Goal: Communication & Community: Participate in discussion

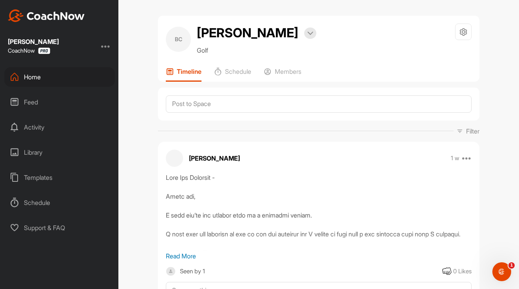
click at [56, 103] on div "Feed" at bounding box center [59, 102] width 111 height 20
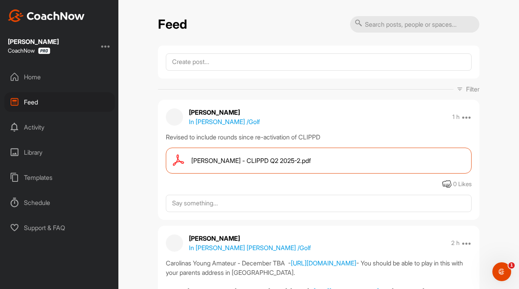
click at [211, 122] on p "In [PERSON_NAME] / Golf" at bounding box center [224, 121] width 71 height 9
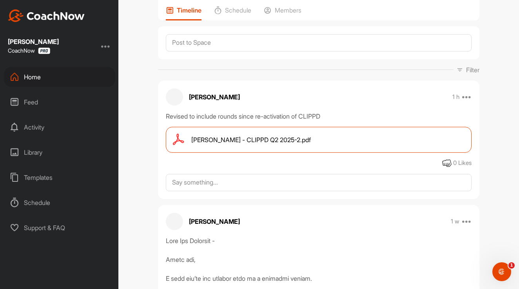
scroll to position [64, 0]
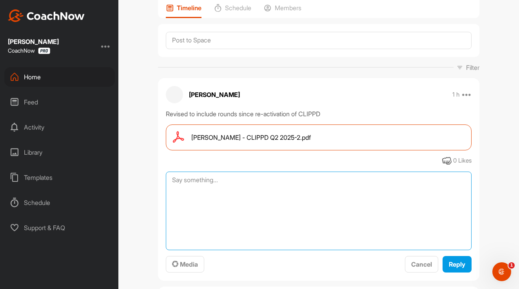
click at [285, 180] on textarea at bounding box center [319, 210] width 306 height 78
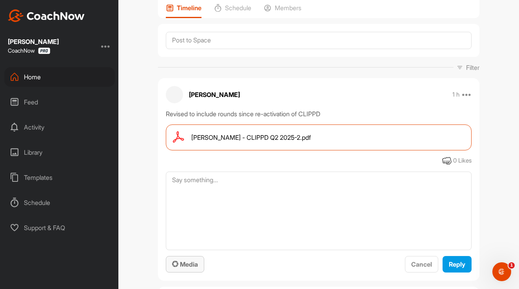
click at [179, 260] on span "Media" at bounding box center [185, 264] width 26 height 8
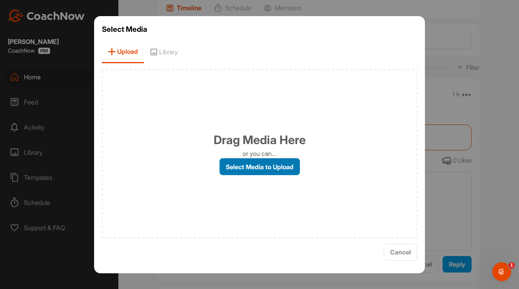
click at [263, 169] on label "Select Media to Upload" at bounding box center [260, 166] width 80 height 17
click at [0, 0] on input "Select Media to Upload" at bounding box center [0, 0] width 0 height 0
click at [398, 249] on span "Cancel" at bounding box center [400, 252] width 21 height 8
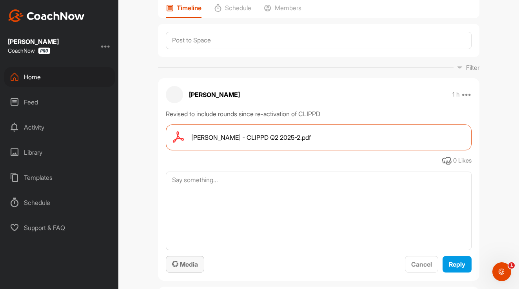
click at [189, 267] on span "Media" at bounding box center [185, 264] width 26 height 8
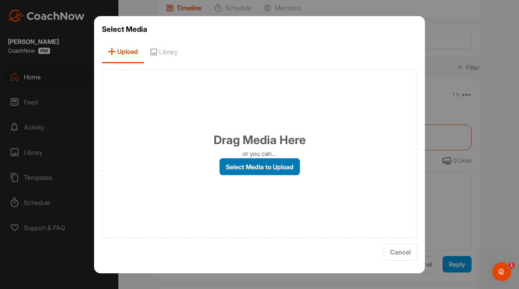
click at [256, 172] on label "Select Media to Upload" at bounding box center [260, 166] width 80 height 17
click at [0, 0] on input "Select Media to Upload" at bounding box center [0, 0] width 0 height 0
click at [406, 246] on button "Cancel" at bounding box center [400, 251] width 33 height 17
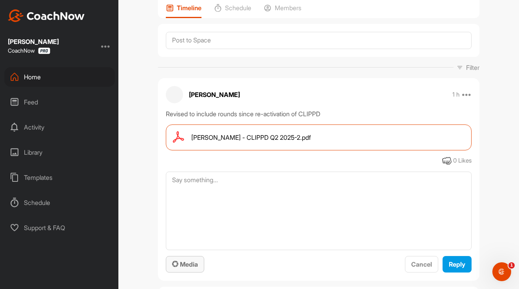
click at [189, 256] on button "Media" at bounding box center [185, 264] width 38 height 17
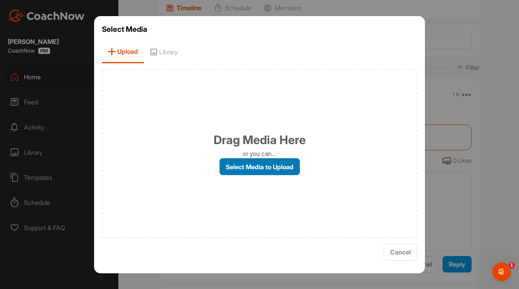
click at [228, 174] on label "Select Media to Upload" at bounding box center [260, 166] width 80 height 17
click at [0, 0] on input "Select Media to Upload" at bounding box center [0, 0] width 0 height 0
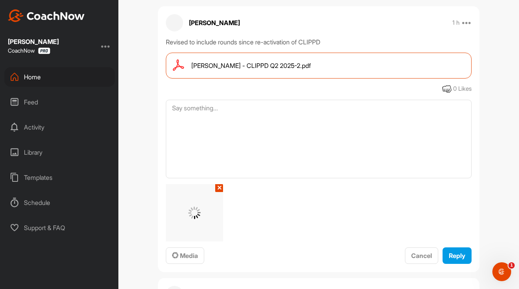
scroll to position [138, 0]
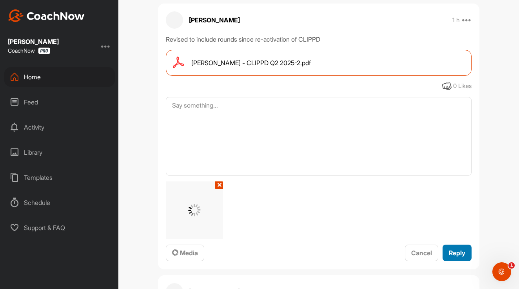
click at [457, 247] on button "Reply" at bounding box center [457, 252] width 29 height 17
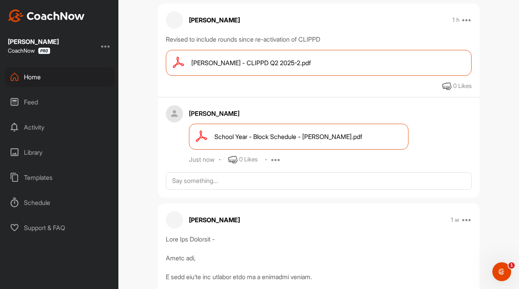
click at [36, 82] on div "Home" at bounding box center [59, 77] width 111 height 20
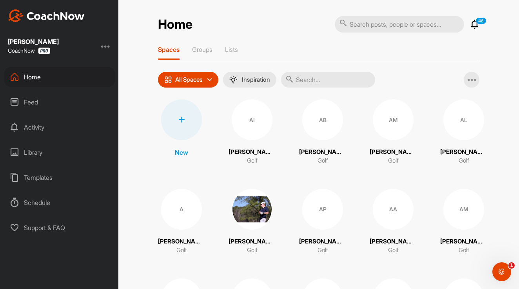
click at [54, 108] on div "Feed" at bounding box center [59, 102] width 111 height 20
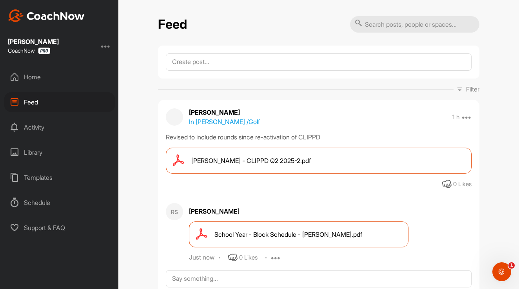
scroll to position [100, 0]
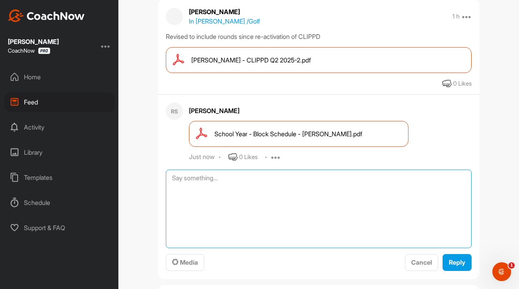
click at [254, 180] on textarea at bounding box center [319, 208] width 306 height 78
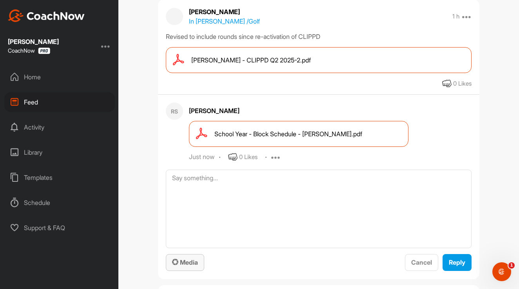
click at [191, 261] on span "Media" at bounding box center [185, 262] width 26 height 8
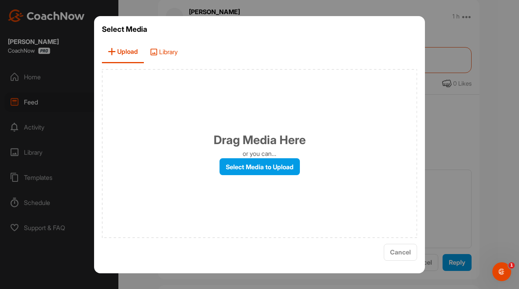
click at [170, 53] on span "Library" at bounding box center [164, 52] width 40 height 22
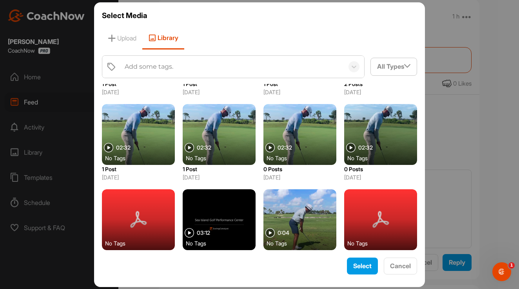
scroll to position [564, 0]
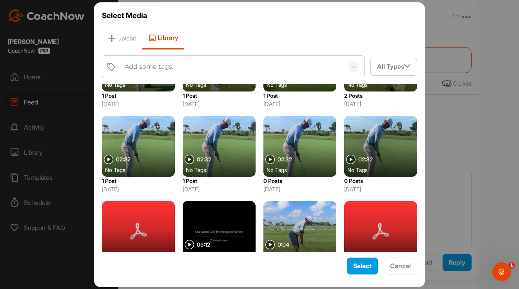
click at [373, 139] on div at bounding box center [380, 146] width 73 height 61
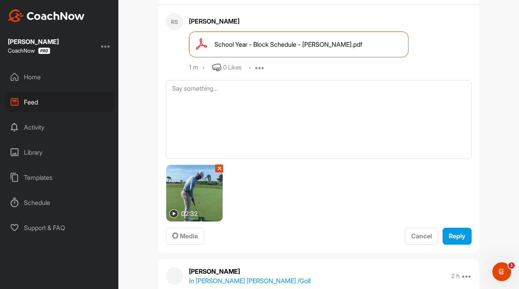
scroll to position [218, 0]
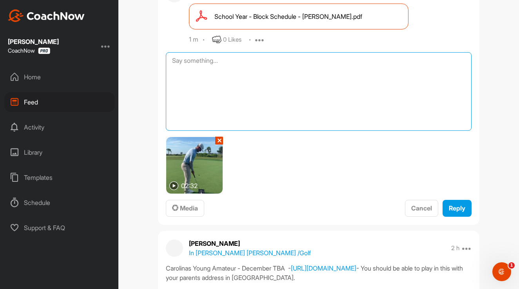
click at [225, 74] on textarea at bounding box center [319, 91] width 306 height 78
click at [191, 66] on textarea "Speech Drill" at bounding box center [319, 91] width 306 height 78
click at [192, 65] on textarea "Speech Drill" at bounding box center [319, 91] width 306 height 78
click at [196, 64] on textarea "Speech Drill" at bounding box center [319, 91] width 306 height 78
click at [194, 63] on textarea "Speech Drill" at bounding box center [319, 91] width 306 height 78
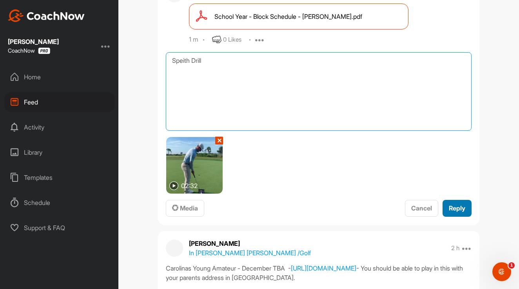
type textarea "Speith Drill"
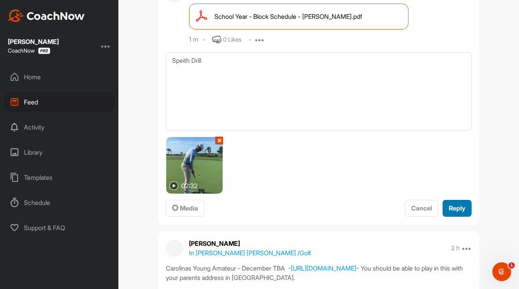
click at [455, 209] on span "Reply" at bounding box center [457, 208] width 16 height 8
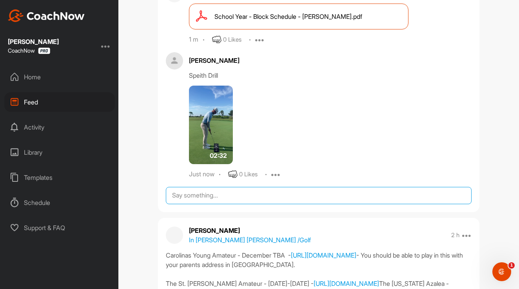
click at [232, 191] on textarea at bounding box center [319, 195] width 306 height 17
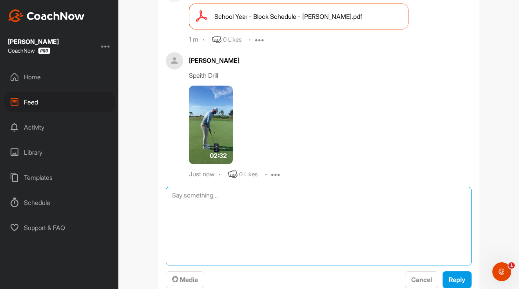
scroll to position [286, 0]
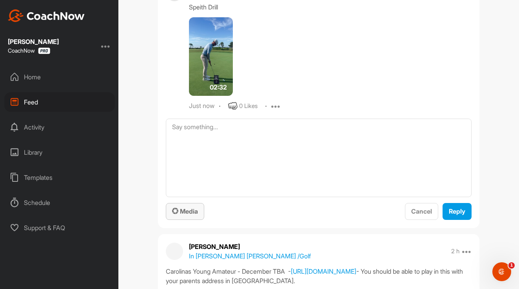
click at [190, 206] on div "Media" at bounding box center [185, 210] width 26 height 9
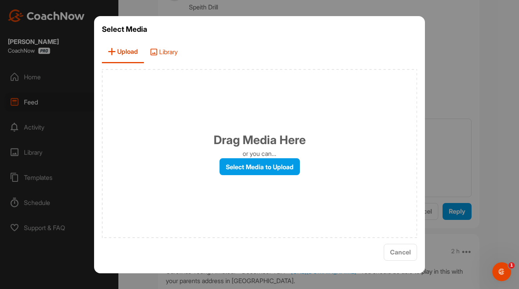
click at [164, 50] on span "Library" at bounding box center [164, 52] width 40 height 22
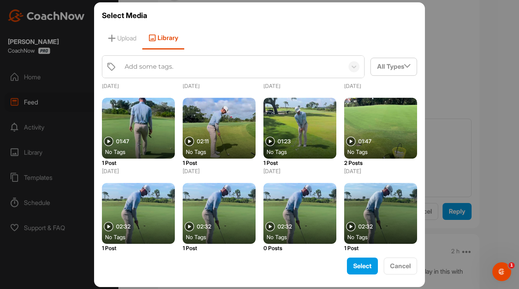
scroll to position [497, 0]
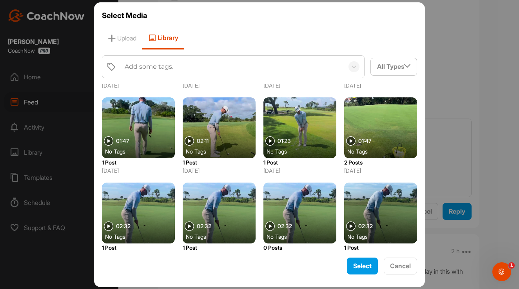
click at [145, 134] on div at bounding box center [138, 127] width 73 height 61
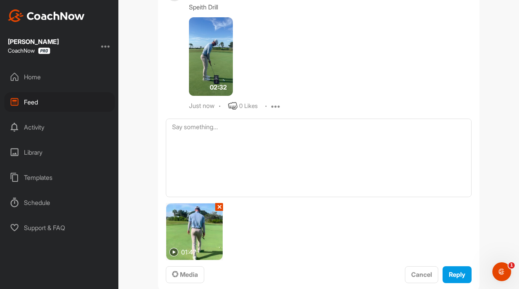
click at [176, 252] on img at bounding box center [173, 251] width 9 height 9
click at [202, 238] on img at bounding box center [194, 231] width 56 height 56
click at [220, 209] on button "✕" at bounding box center [219, 207] width 8 height 8
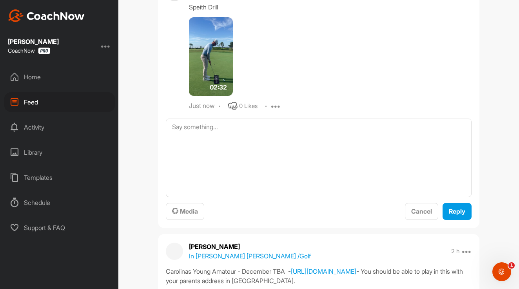
click at [61, 76] on div "Home" at bounding box center [59, 77] width 111 height 20
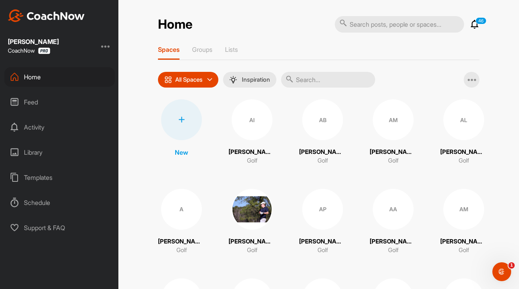
click at [374, 25] on input "text" at bounding box center [399, 24] width 129 height 16
click at [37, 104] on div "Feed" at bounding box center [59, 102] width 111 height 20
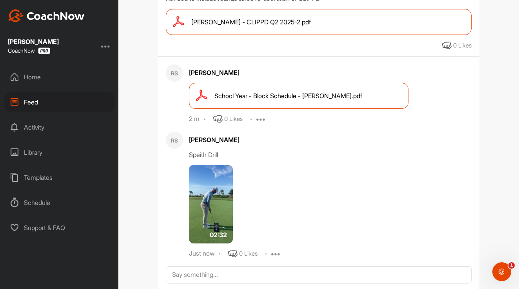
scroll to position [155, 0]
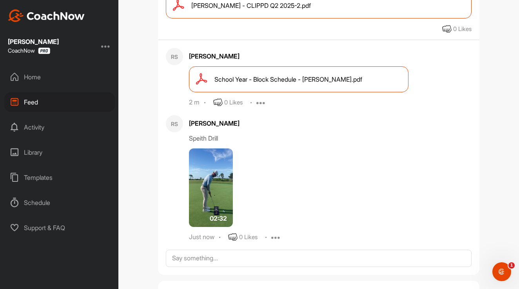
click at [208, 181] on img at bounding box center [211, 187] width 44 height 78
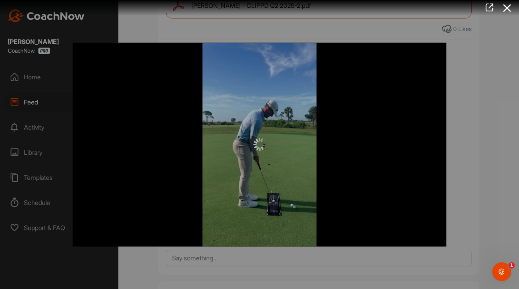
click at [257, 149] on img at bounding box center [259, 144] width 13 height 13
click at [507, 11] on icon at bounding box center [507, 8] width 18 height 15
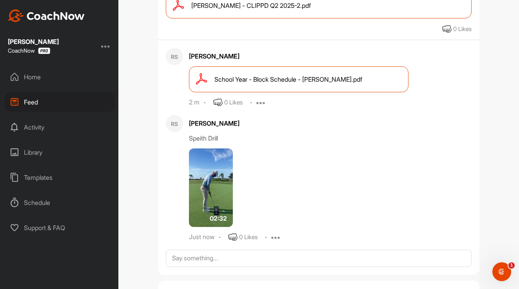
click at [199, 184] on img at bounding box center [211, 187] width 44 height 78
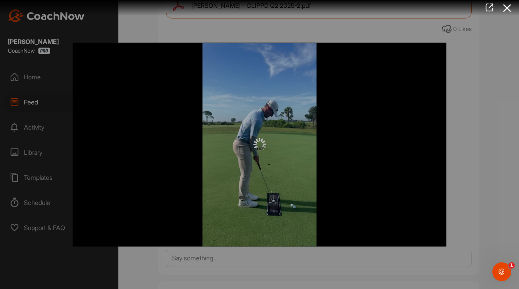
click at [244, 153] on div at bounding box center [260, 144] width 374 height 203
click at [254, 148] on img at bounding box center [259, 144] width 13 height 13
click at [509, 8] on icon at bounding box center [507, 8] width 18 height 15
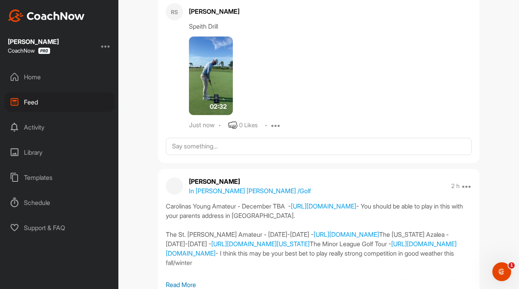
scroll to position [291, 0]
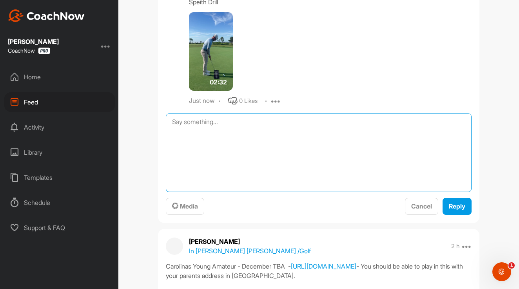
click at [238, 122] on textarea at bounding box center [319, 152] width 306 height 78
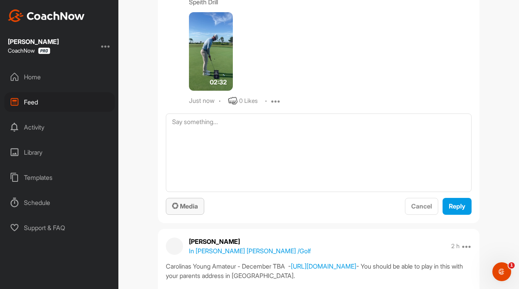
click at [191, 204] on span "Media" at bounding box center [185, 206] width 26 height 8
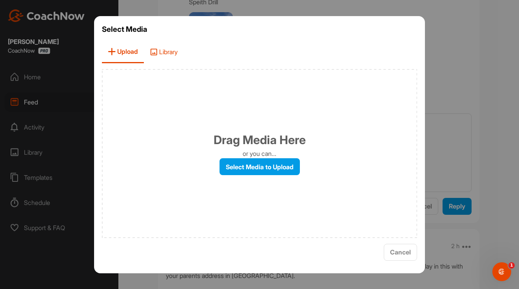
click at [174, 47] on span "Library" at bounding box center [164, 52] width 40 height 22
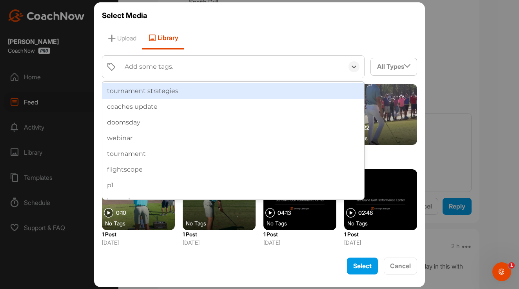
click at [188, 65] on div "Add some tags." at bounding box center [232, 67] width 223 height 22
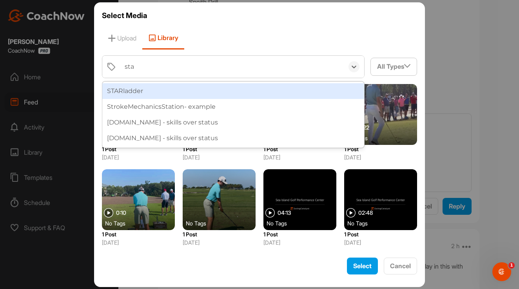
type input "star"
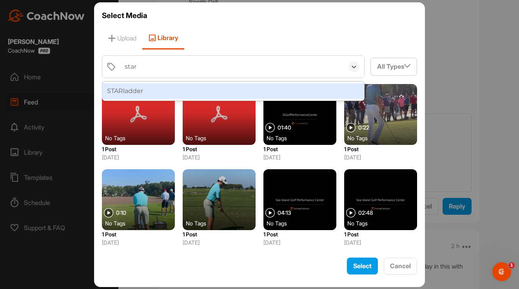
click at [171, 88] on div "STARladder" at bounding box center [233, 91] width 262 height 16
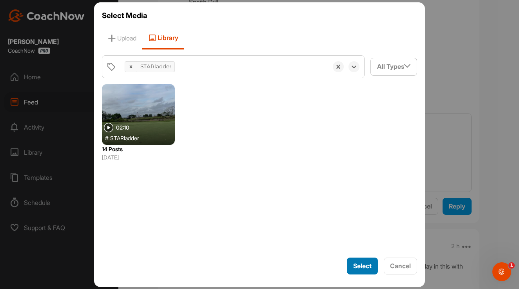
click at [363, 269] on span "Select" at bounding box center [362, 265] width 18 height 8
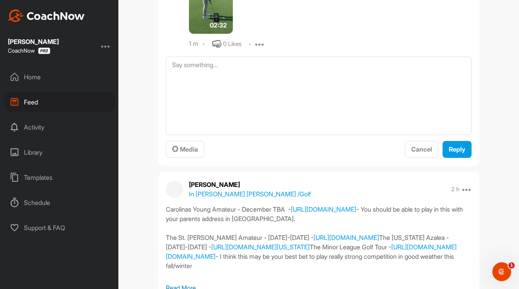
scroll to position [365, 0]
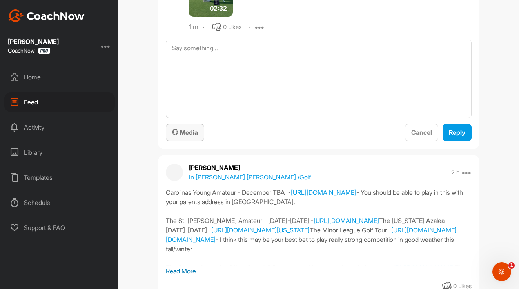
click at [196, 130] on span "Media" at bounding box center [185, 132] width 26 height 8
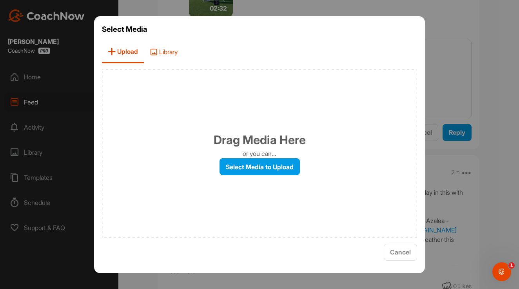
click at [170, 54] on span "Library" at bounding box center [164, 52] width 40 height 22
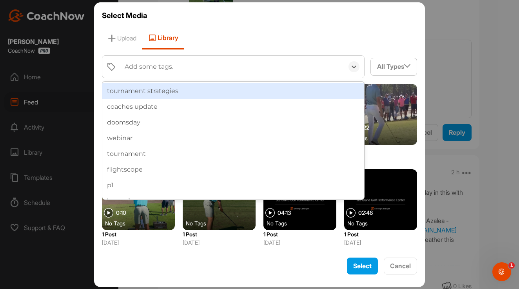
click at [172, 69] on div "Add some tags." at bounding box center [149, 66] width 49 height 9
type input "star"
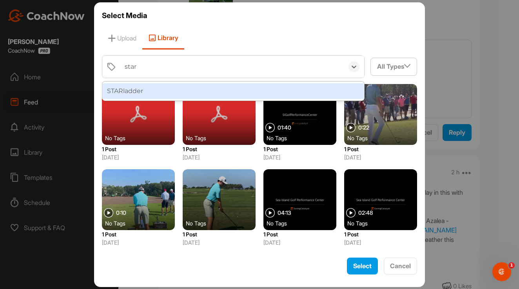
click at [136, 89] on div "STARladder" at bounding box center [233, 91] width 262 height 16
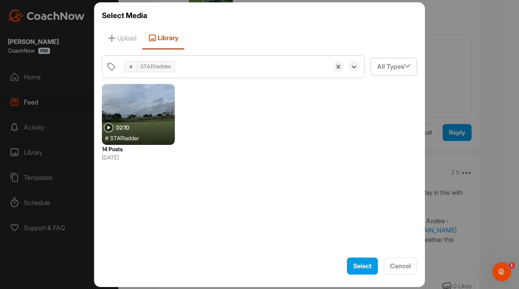
click at [158, 137] on div "# STARladder" at bounding box center [141, 138] width 73 height 8
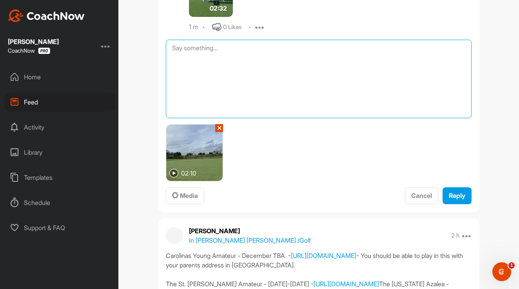
click at [235, 47] on textarea at bounding box center [319, 79] width 306 height 78
type textarea "Star Ladder"
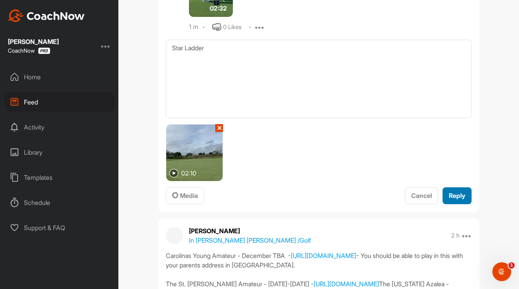
click at [453, 198] on span "Reply" at bounding box center [457, 195] width 16 height 8
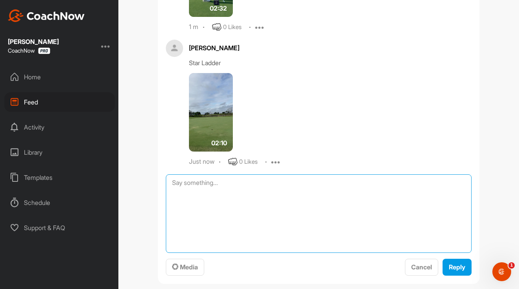
click at [204, 184] on textarea at bounding box center [319, 213] width 306 height 78
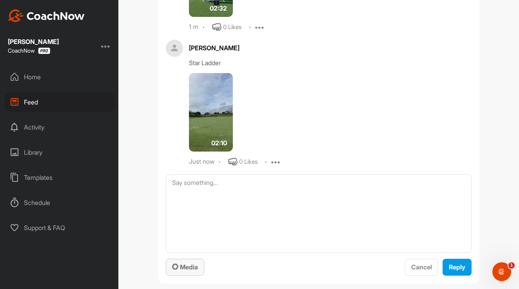
click at [182, 269] on span "Media" at bounding box center [185, 267] width 26 height 8
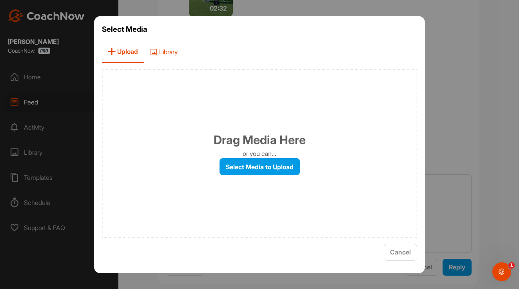
click at [167, 51] on span "Library" at bounding box center [164, 52] width 40 height 22
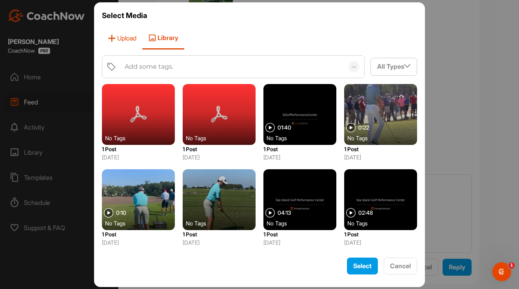
click at [126, 39] on span "Upload" at bounding box center [122, 38] width 40 height 22
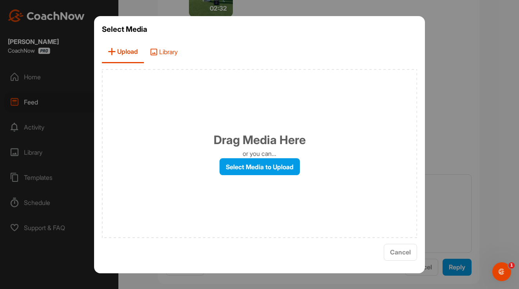
click at [160, 46] on span "Library" at bounding box center [164, 52] width 40 height 22
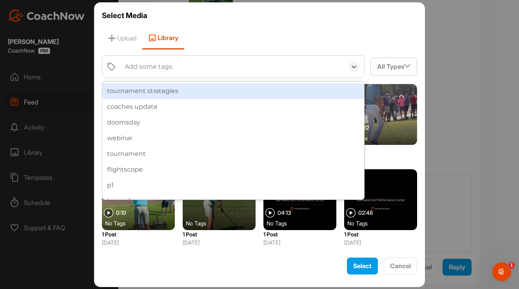
click at [169, 69] on div "Add some tags." at bounding box center [149, 66] width 49 height 9
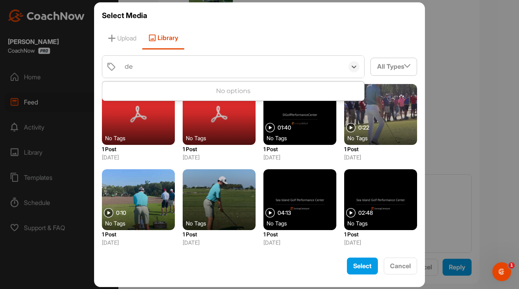
type input "d"
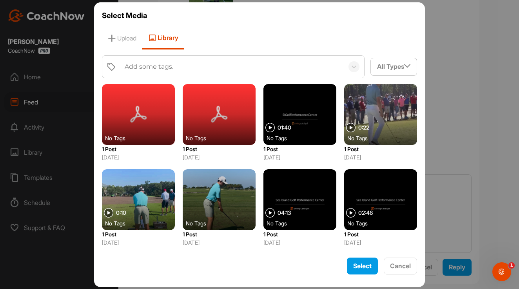
click at [213, 35] on div "Upload Library" at bounding box center [259, 38] width 315 height 22
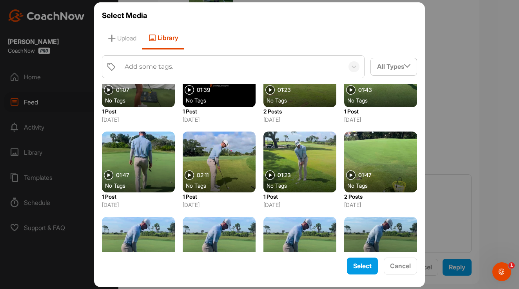
scroll to position [468, 0]
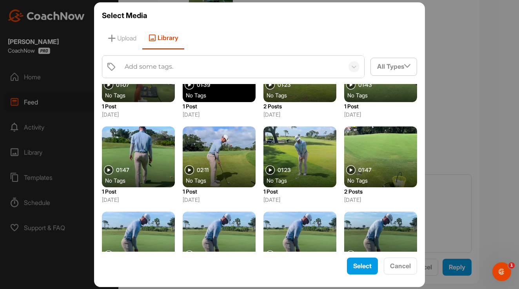
click at [361, 192] on p "2 Posts" at bounding box center [380, 191] width 73 height 8
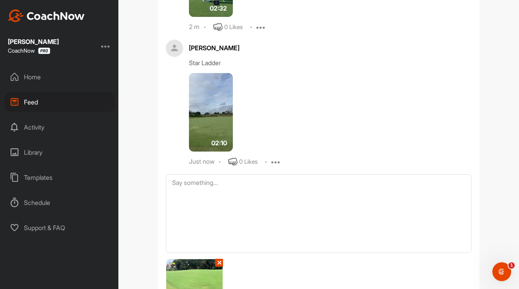
scroll to position [477, 0]
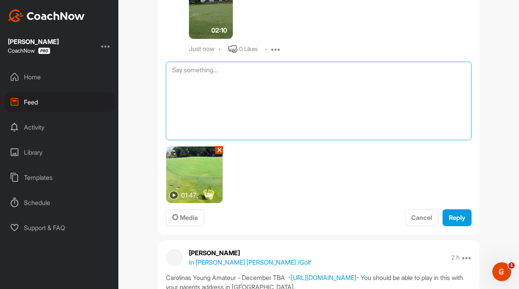
click at [220, 91] on textarea at bounding box center [319, 101] width 306 height 78
type textarea "Decade Chipping"
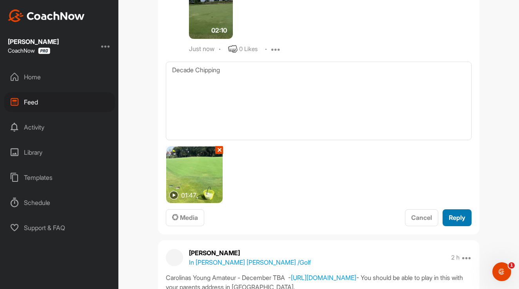
click at [449, 216] on span "Reply" at bounding box center [457, 217] width 16 height 8
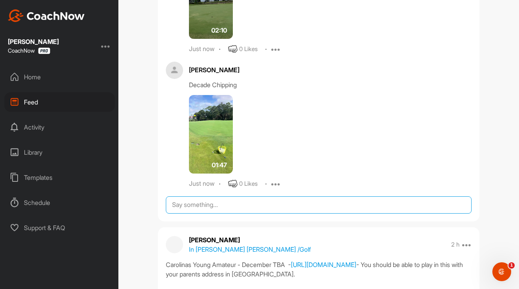
click at [223, 205] on textarea at bounding box center [319, 204] width 306 height 17
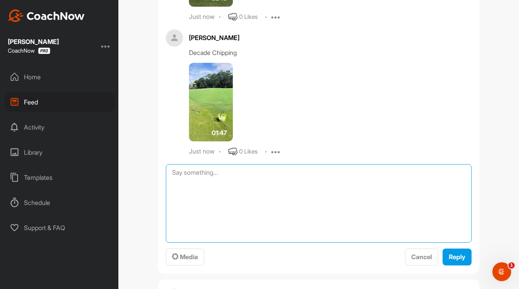
scroll to position [512, 0]
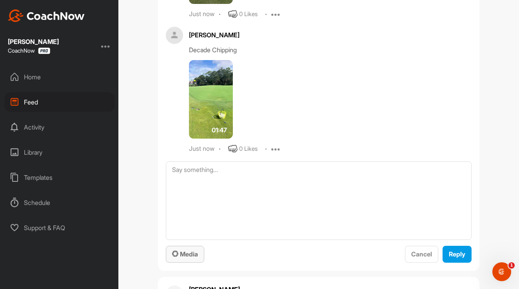
click at [189, 258] on span "Media" at bounding box center [185, 254] width 26 height 8
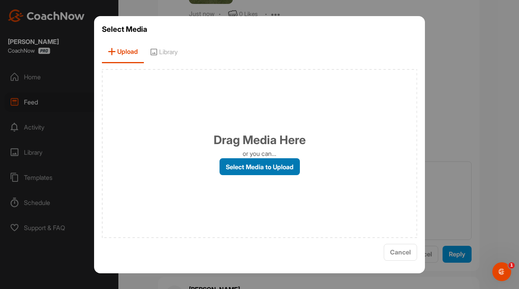
click at [242, 165] on label "Select Media to Upload" at bounding box center [260, 166] width 80 height 17
click at [0, 0] on input "Select Media to Upload" at bounding box center [0, 0] width 0 height 0
click at [162, 51] on span "Library" at bounding box center [164, 52] width 40 height 22
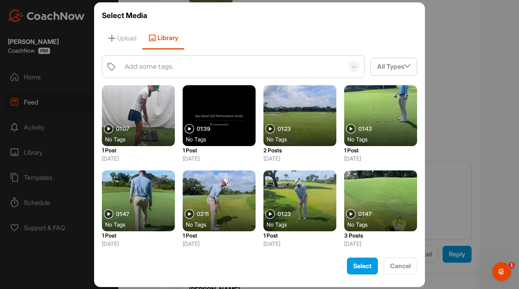
scroll to position [491, 0]
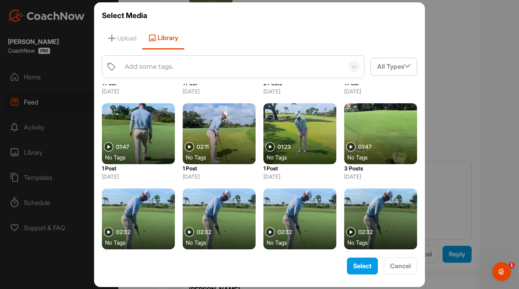
click at [294, 141] on div at bounding box center [299, 133] width 73 height 61
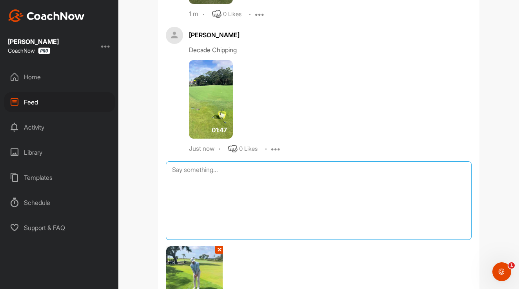
click at [211, 182] on textarea at bounding box center [319, 200] width 306 height 78
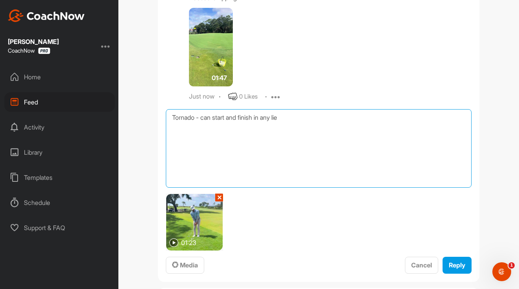
scroll to position [565, 0]
type textarea "Tornado - can start and finish in any lie"
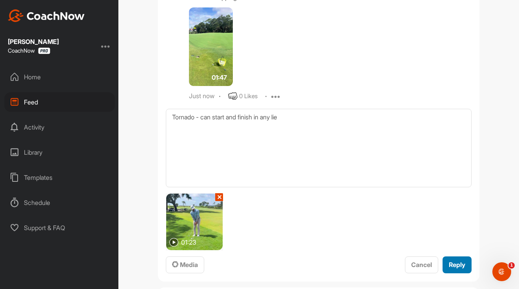
click at [465, 269] on button "Reply" at bounding box center [457, 264] width 29 height 17
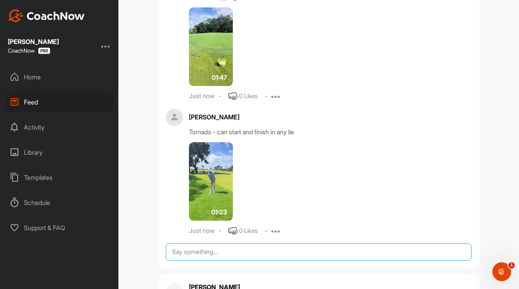
click at [203, 251] on textarea at bounding box center [319, 251] width 306 height 17
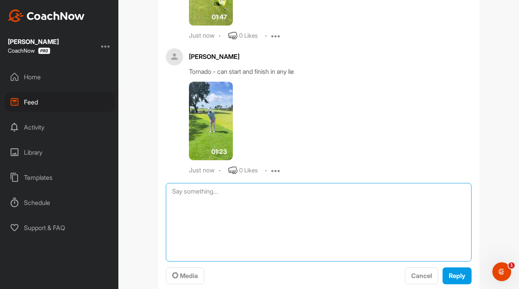
scroll to position [631, 0]
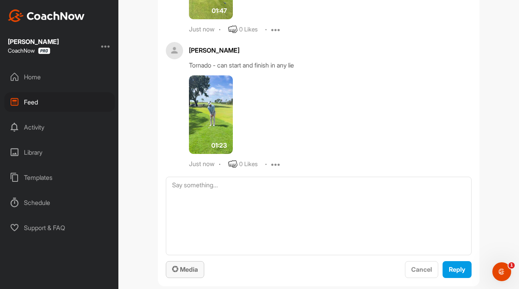
click at [192, 263] on button "Media" at bounding box center [185, 269] width 38 height 17
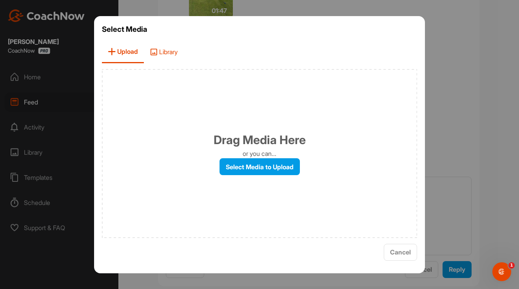
click at [175, 60] on span "Library" at bounding box center [164, 52] width 40 height 22
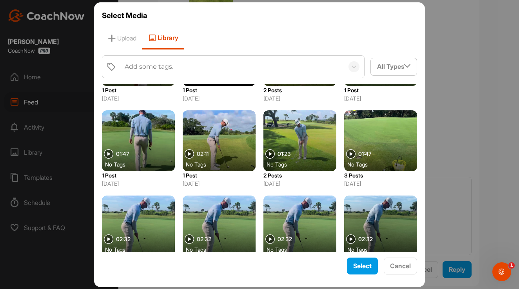
scroll to position [475, 0]
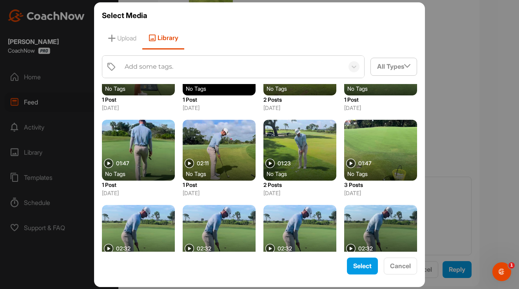
click at [145, 148] on div at bounding box center [138, 150] width 73 height 61
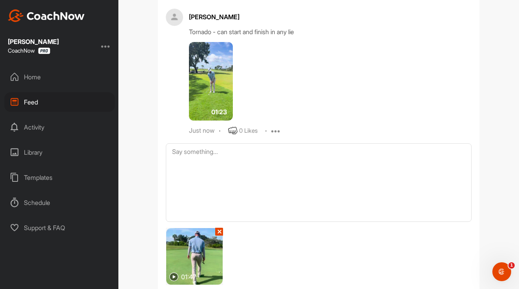
scroll to position [698, 0]
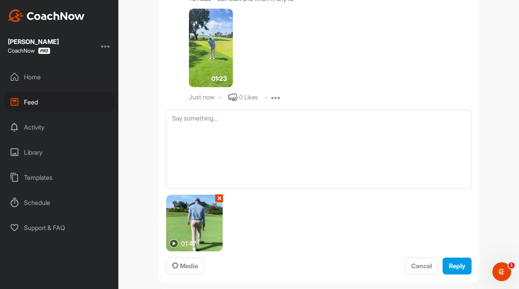
click at [197, 226] on img at bounding box center [194, 222] width 56 height 56
click at [175, 243] on img at bounding box center [173, 243] width 9 height 9
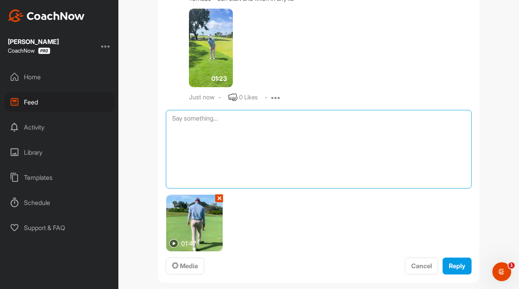
click at [211, 142] on textarea at bounding box center [319, 149] width 306 height 78
type textarea "Putting Gauntlet"
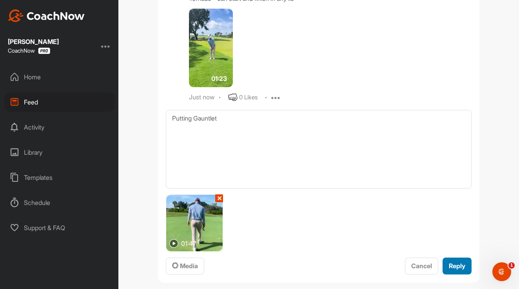
click at [459, 259] on button "Reply" at bounding box center [457, 265] width 29 height 17
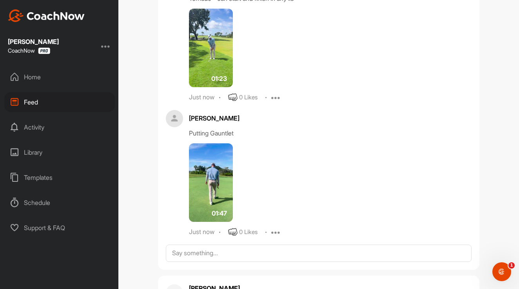
click at [211, 162] on img at bounding box center [211, 182] width 44 height 78
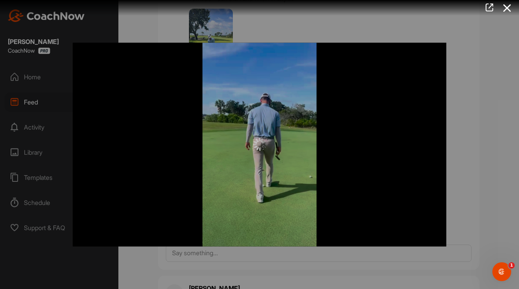
click at [272, 124] on div at bounding box center [260, 144] width 374 height 203
click at [262, 159] on div at bounding box center [260, 144] width 374 height 203
click at [503, 11] on icon at bounding box center [507, 8] width 18 height 15
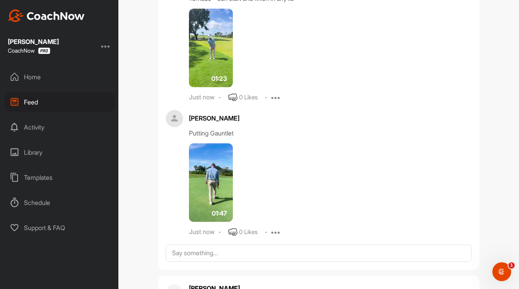
click at [283, 228] on div "Just now 0 Likes Edit Delete" at bounding box center [330, 231] width 283 height 9
click at [281, 230] on icon at bounding box center [275, 231] width 9 height 9
click at [281, 252] on button "Edit" at bounding box center [270, 258] width 47 height 26
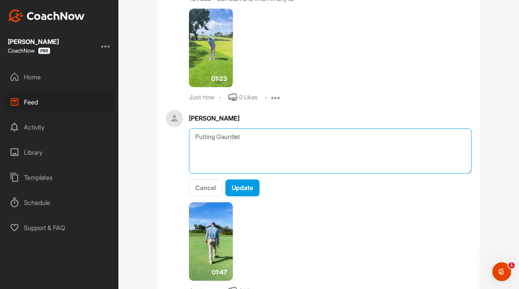
drag, startPoint x: 249, startPoint y: 140, endPoint x: 193, endPoint y: 137, distance: 55.8
click at [193, 137] on textarea "Putting Gauntlet" at bounding box center [330, 150] width 283 height 45
type textarea "70ft Challenge"
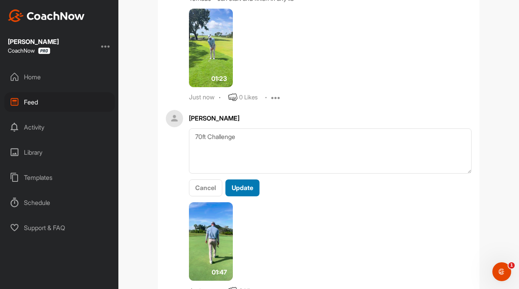
click at [242, 192] on div "Update" at bounding box center [243, 187] width 22 height 9
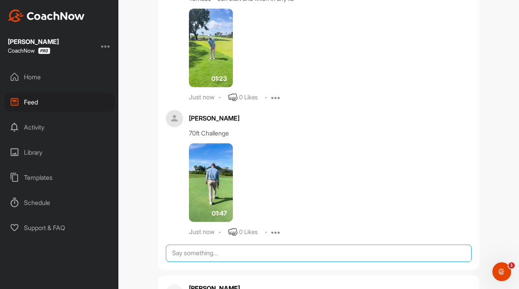
click at [233, 254] on textarea at bounding box center [319, 252] width 306 height 17
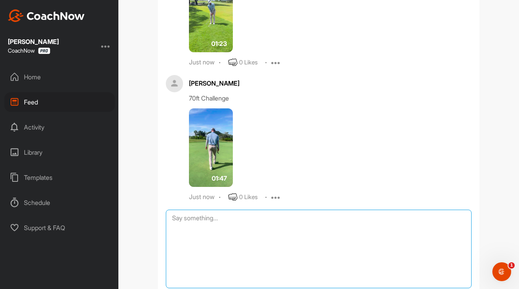
scroll to position [823, 0]
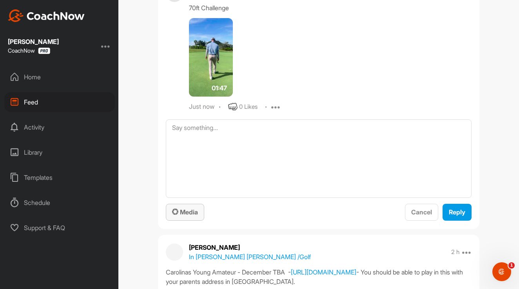
click at [191, 217] on button "Media" at bounding box center [185, 211] width 38 height 17
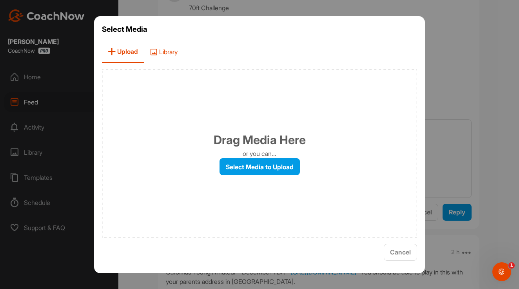
click at [169, 45] on span "Library" at bounding box center [164, 52] width 40 height 22
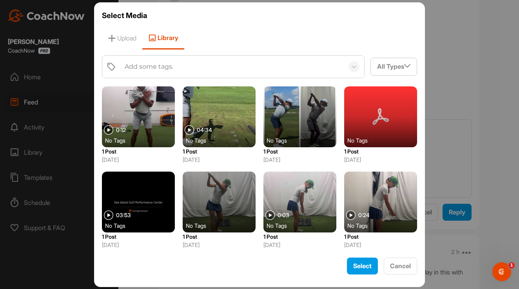
scroll to position [253, 0]
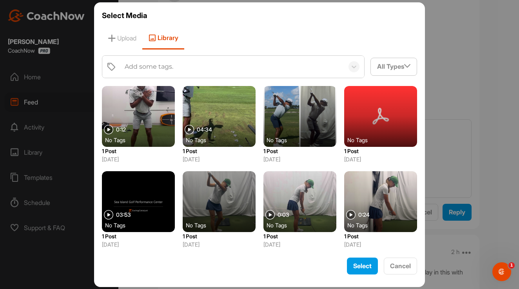
click at [200, 67] on div "Add some tags." at bounding box center [232, 67] width 223 height 22
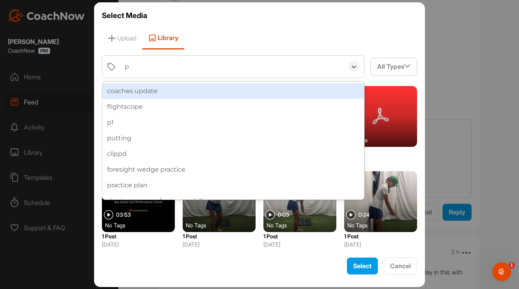
type input "pu"
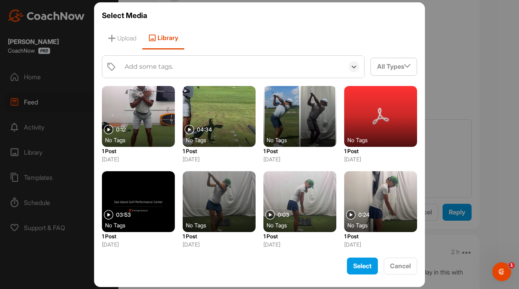
click at [191, 69] on div "Add some tags." at bounding box center [232, 67] width 223 height 22
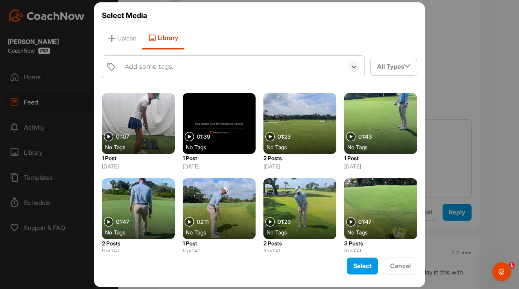
scroll to position [414, 0]
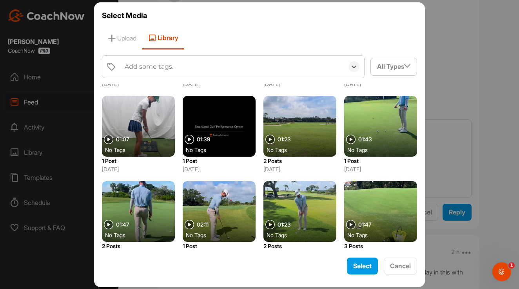
click at [388, 128] on div at bounding box center [380, 126] width 73 height 61
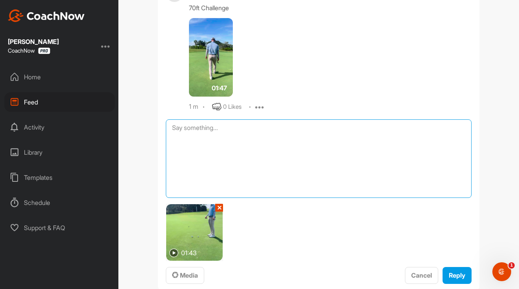
click at [238, 143] on textarea at bounding box center [319, 158] width 306 height 78
type textarea "Putting Gauntlet"
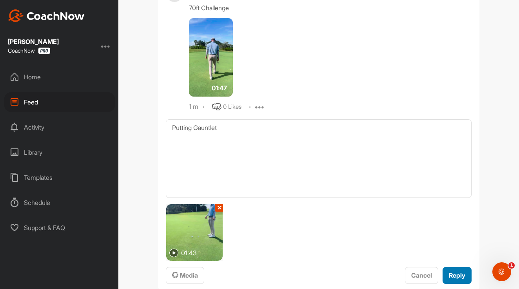
click at [458, 274] on span "Reply" at bounding box center [457, 275] width 16 height 8
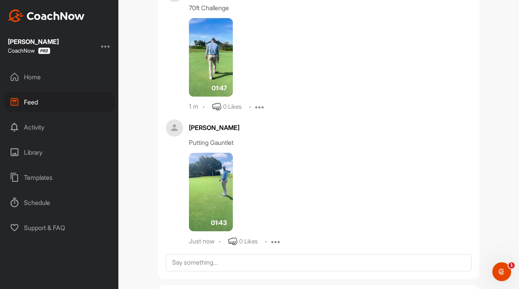
click at [218, 194] on img at bounding box center [211, 192] width 44 height 78
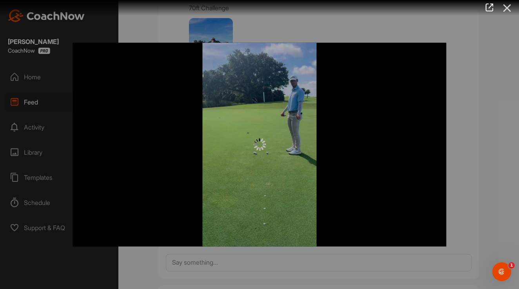
click at [507, 10] on icon at bounding box center [507, 8] width 18 height 15
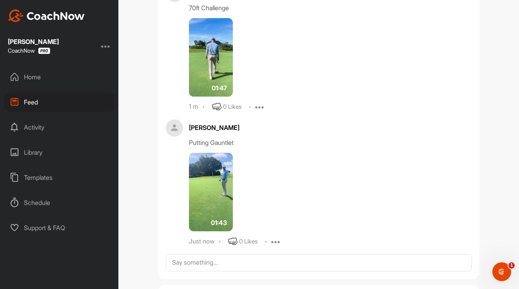
click at [279, 243] on icon at bounding box center [275, 240] width 9 height 9
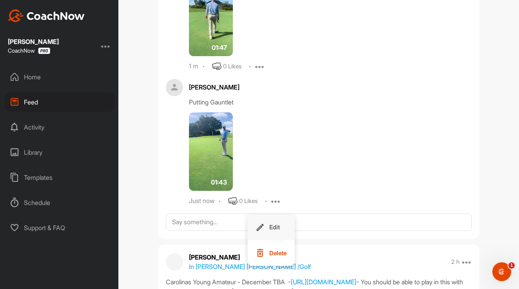
scroll to position [864, 0]
click at [279, 256] on p "Delete" at bounding box center [277, 252] width 17 height 8
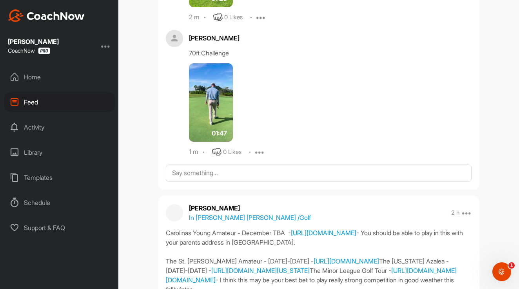
scroll to position [801, 0]
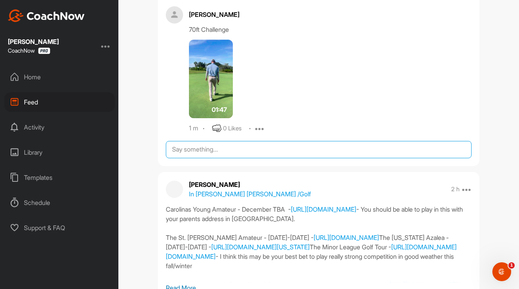
click at [229, 148] on textarea at bounding box center [319, 149] width 306 height 17
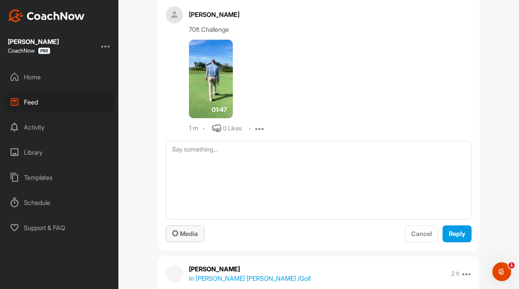
click at [192, 229] on div "Media" at bounding box center [185, 233] width 26 height 9
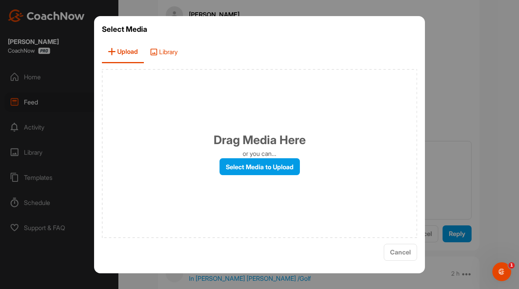
click at [172, 49] on span "Library" at bounding box center [164, 52] width 40 height 22
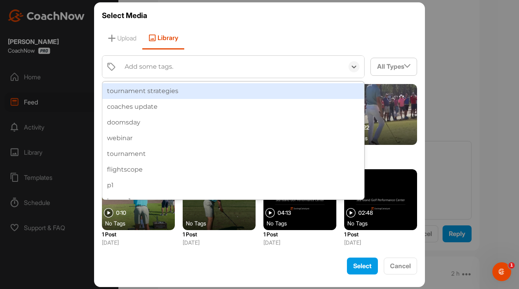
click at [192, 63] on div "Add some tags." at bounding box center [232, 67] width 223 height 22
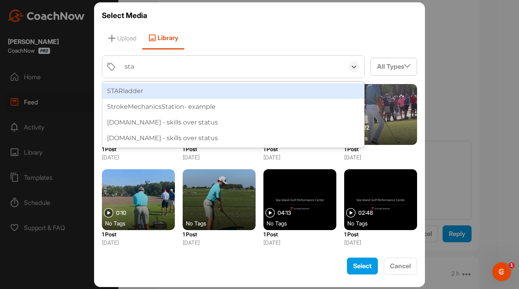
type input "star"
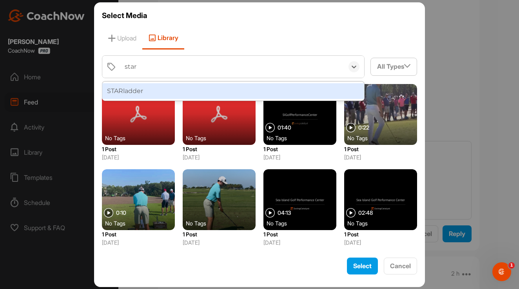
click at [178, 91] on div "STARladder" at bounding box center [233, 91] width 262 height 16
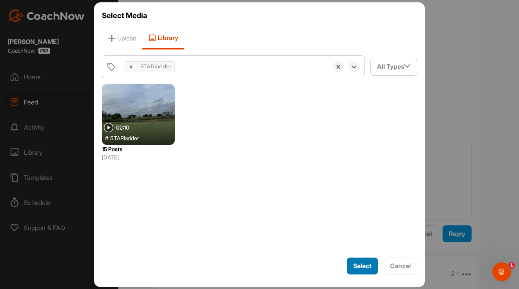
click at [368, 263] on span "Select" at bounding box center [362, 265] width 18 height 8
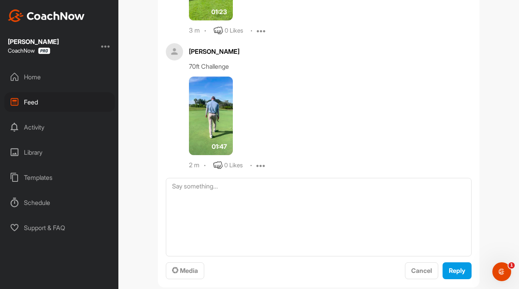
scroll to position [788, 0]
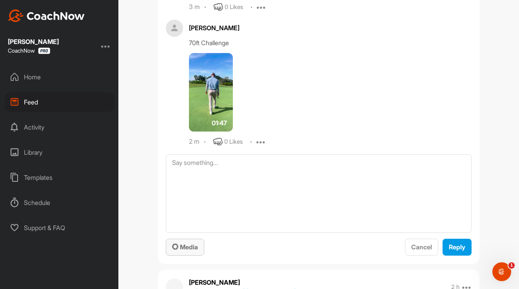
click at [190, 250] on span "Media" at bounding box center [185, 247] width 26 height 8
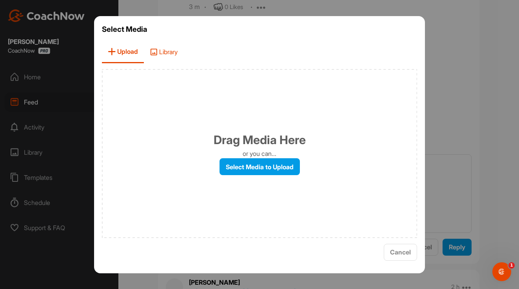
click at [164, 56] on span "Library" at bounding box center [164, 52] width 40 height 22
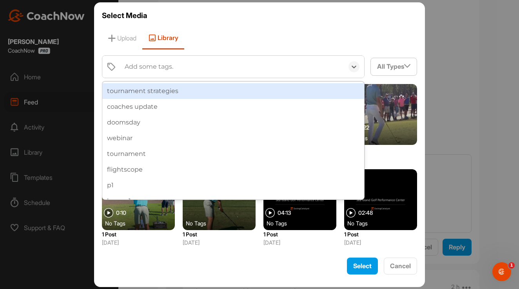
click at [160, 73] on div "Add some tags." at bounding box center [232, 67] width 223 height 22
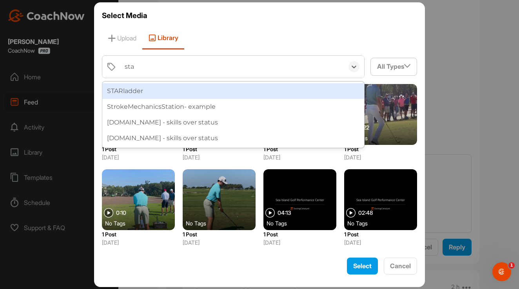
type input "star"
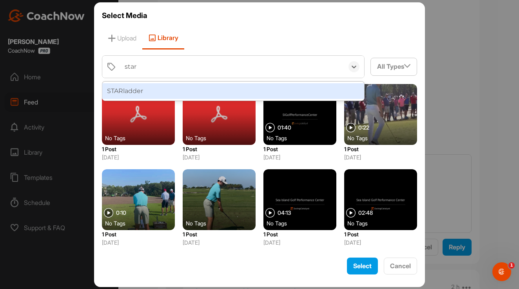
click at [156, 98] on div "STARladder" at bounding box center [233, 91] width 262 height 16
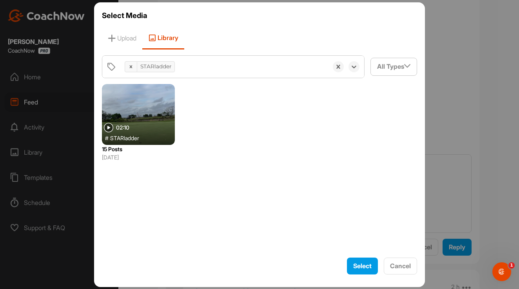
click at [148, 110] on div at bounding box center [138, 114] width 73 height 61
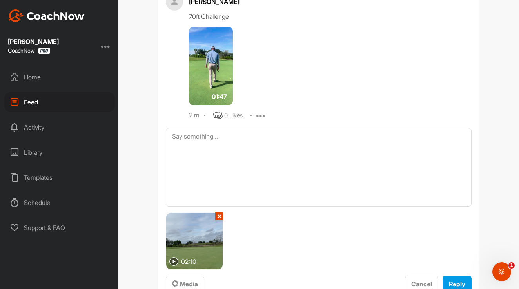
scroll to position [841, 0]
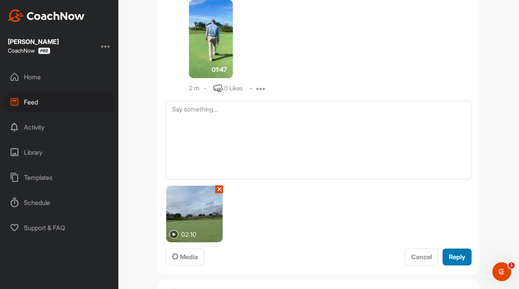
click at [451, 257] on span "Reply" at bounding box center [457, 256] width 16 height 8
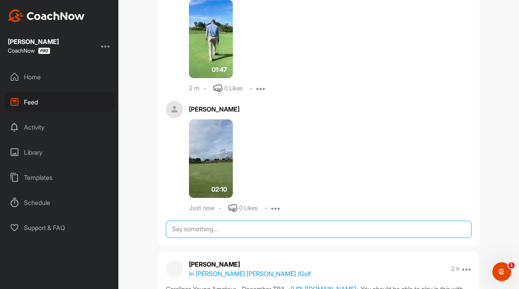
click at [223, 225] on textarea at bounding box center [319, 228] width 306 height 17
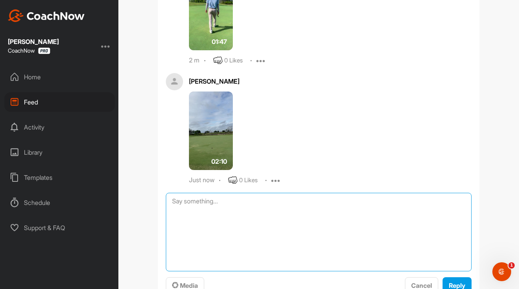
scroll to position [887, 0]
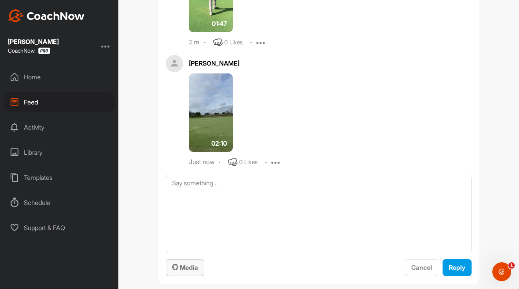
click at [196, 259] on button "Media" at bounding box center [185, 267] width 38 height 17
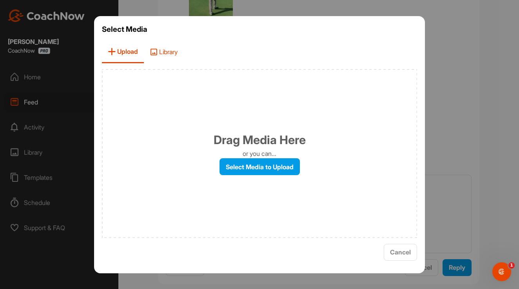
click at [173, 56] on span "Library" at bounding box center [164, 52] width 40 height 22
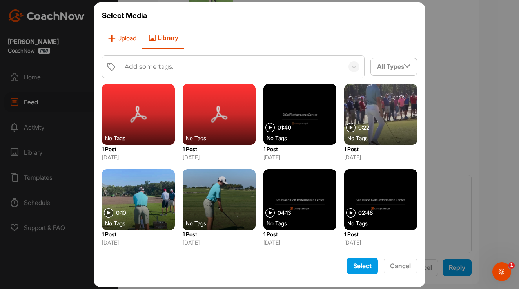
click at [124, 42] on span "Upload" at bounding box center [122, 38] width 40 height 22
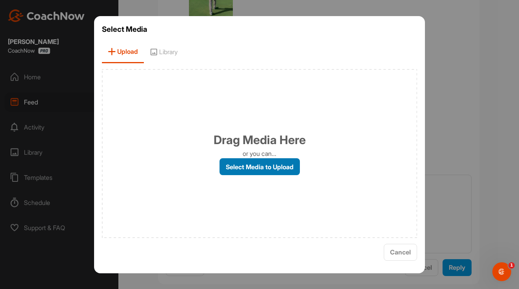
click at [258, 172] on label "Select Media to Upload" at bounding box center [260, 166] width 80 height 17
click at [0, 0] on input "Select Media to Upload" at bounding box center [0, 0] width 0 height 0
click at [168, 62] on span "Library" at bounding box center [164, 52] width 40 height 22
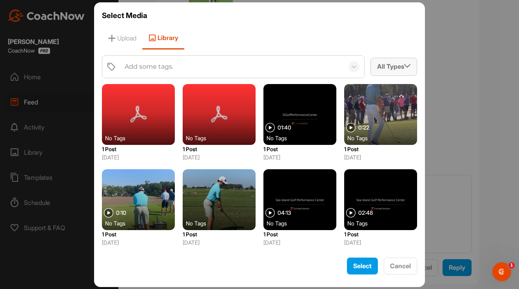
click at [379, 60] on div "All Types" at bounding box center [394, 66] width 46 height 17
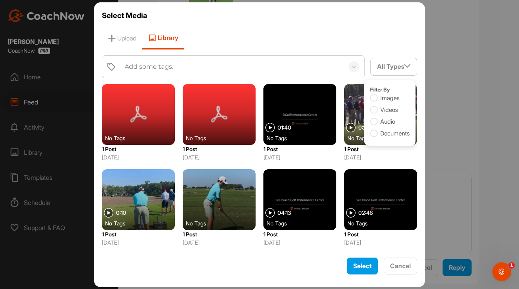
click at [384, 99] on label "Images" at bounding box center [384, 98] width 29 height 9
click at [375, 98] on input "Images" at bounding box center [372, 95] width 5 height 5
checkbox input "true"
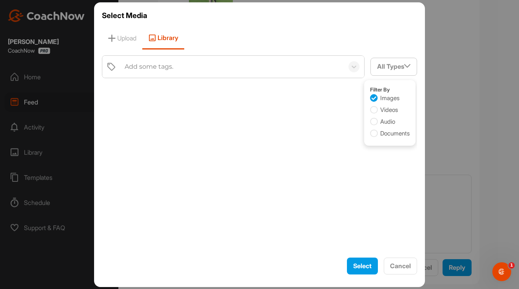
click at [357, 275] on div "Select Media Upload Library Add some tags. All Types Filter By Images Videos Au…" at bounding box center [259, 144] width 331 height 284
click at [358, 266] on span "Select" at bounding box center [362, 265] width 18 height 8
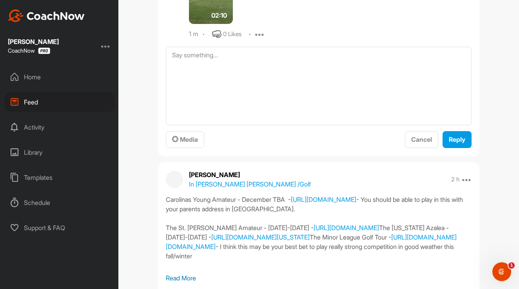
scroll to position [1011, 0]
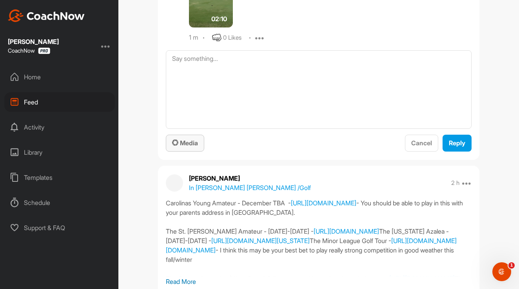
click at [195, 143] on span "Media" at bounding box center [185, 143] width 26 height 8
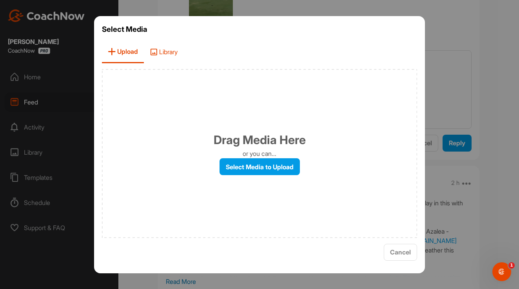
click at [172, 45] on span "Library" at bounding box center [164, 52] width 40 height 22
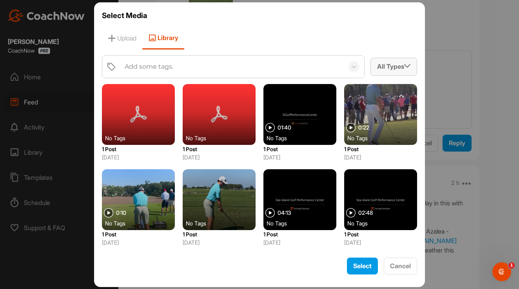
click at [384, 71] on div "All Types" at bounding box center [394, 66] width 46 height 17
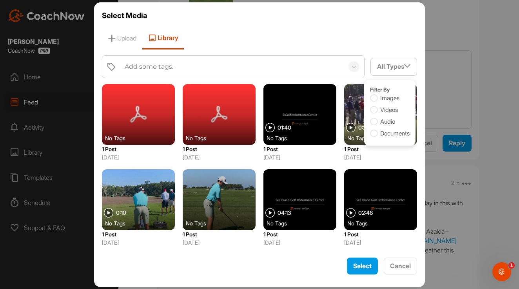
click at [375, 99] on icon at bounding box center [374, 98] width 8 height 8
click at [375, 98] on input "Images" at bounding box center [372, 95] width 5 height 5
checkbox input "true"
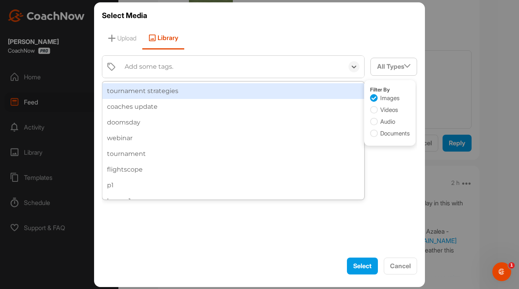
click at [259, 62] on div "Add some tags." at bounding box center [232, 67] width 223 height 22
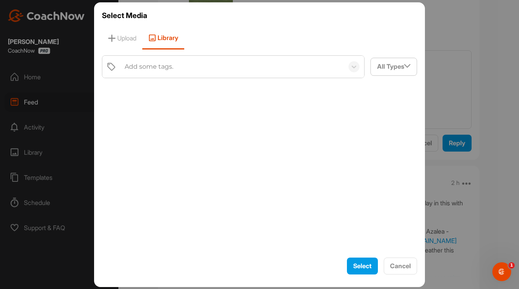
click at [259, 36] on div "Upload Library" at bounding box center [259, 38] width 315 height 22
click at [382, 66] on div "All Types" at bounding box center [394, 66] width 46 height 17
click at [368, 189] on div at bounding box center [259, 167] width 315 height 167
click at [381, 69] on div "All Types" at bounding box center [394, 66] width 46 height 17
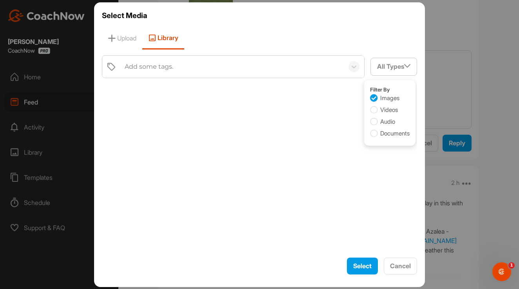
click at [373, 110] on icon at bounding box center [374, 110] width 8 height 8
click at [373, 110] on input "Videos" at bounding box center [372, 107] width 5 height 5
click at [372, 110] on icon at bounding box center [374, 110] width 8 height 8
click at [372, 110] on input "Videos" at bounding box center [372, 107] width 5 height 5
checkbox input "false"
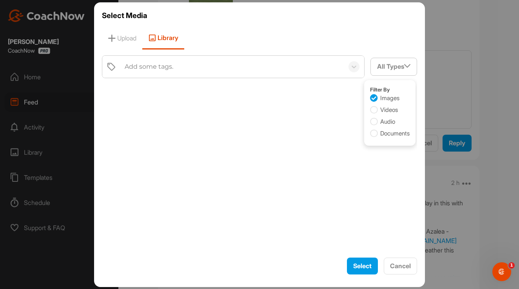
click at [372, 99] on icon at bounding box center [374, 98] width 8 height 8
click at [372, 98] on input "Images" at bounding box center [372, 95] width 5 height 5
checkbox input "true"
click at [373, 111] on icon at bounding box center [374, 110] width 8 height 8
click at [373, 110] on input "Videos" at bounding box center [372, 107] width 5 height 5
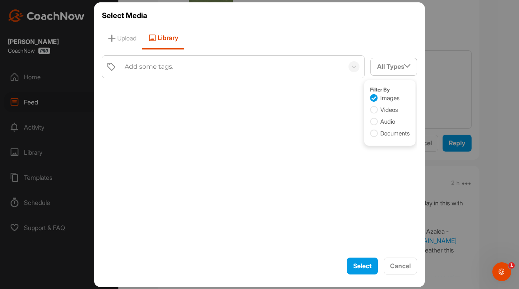
click at [373, 111] on icon at bounding box center [374, 110] width 8 height 8
click at [373, 110] on input "Videos" at bounding box center [372, 107] width 5 height 5
checkbox input "false"
click at [376, 61] on div "All Types" at bounding box center [394, 66] width 46 height 17
click at [289, 60] on div "Add some tags." at bounding box center [232, 67] width 223 height 22
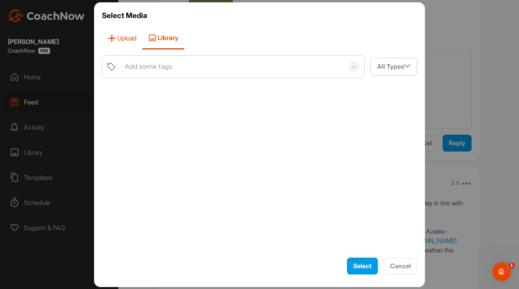
click at [137, 44] on span "Upload" at bounding box center [122, 38] width 40 height 22
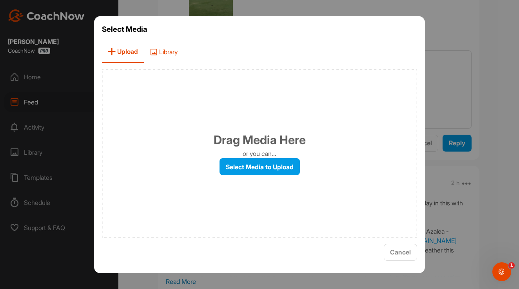
click at [158, 47] on span "Library" at bounding box center [164, 52] width 40 height 22
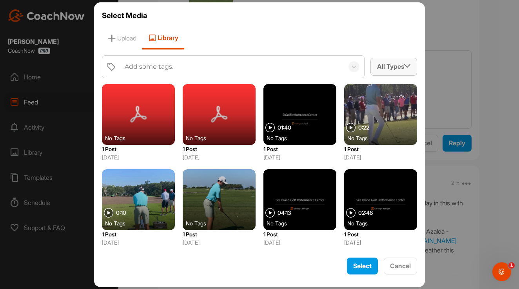
click at [385, 69] on div "All Types" at bounding box center [394, 66] width 46 height 17
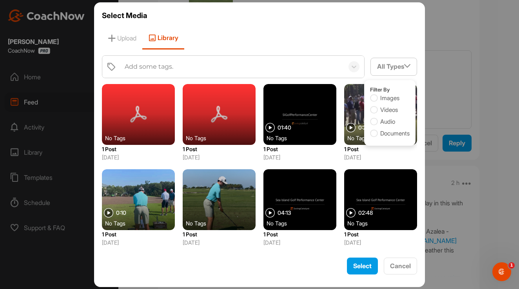
click at [374, 111] on icon at bounding box center [374, 110] width 8 height 8
click at [374, 110] on input "Videos" at bounding box center [372, 107] width 5 height 5
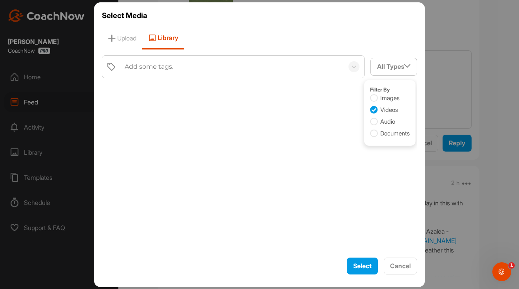
click at [332, 114] on div at bounding box center [259, 167] width 315 height 167
click at [394, 70] on div "All Types" at bounding box center [394, 66] width 46 height 17
click at [374, 110] on icon at bounding box center [374, 110] width 8 height 8
click at [374, 110] on input "Videos" at bounding box center [372, 107] width 5 height 5
click at [374, 110] on icon at bounding box center [374, 110] width 8 height 8
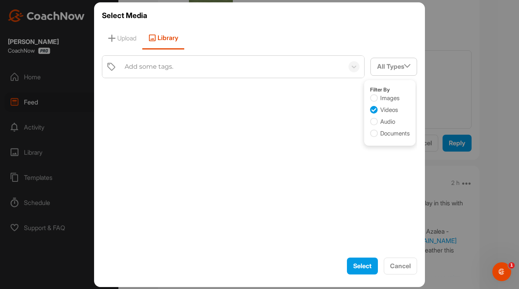
click at [374, 110] on input "Videos" at bounding box center [372, 107] width 5 height 5
checkbox input "true"
